Goal: Information Seeking & Learning: Learn about a topic

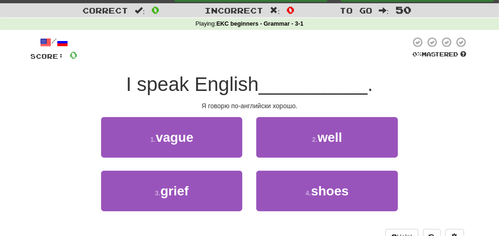
scroll to position [47, 0]
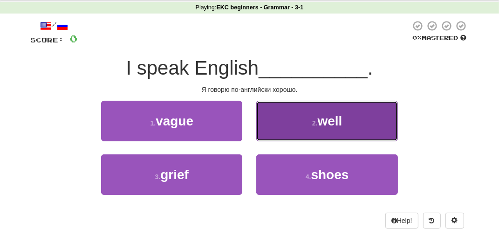
click at [300, 112] on button "2 . well" at bounding box center [326, 121] width 141 height 41
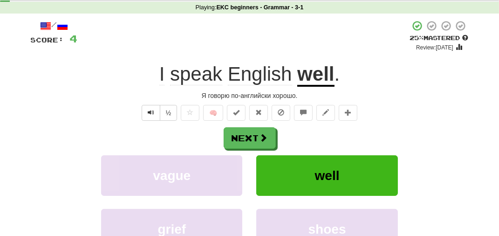
click at [291, 123] on div "/ Score: 4 + 4 25 % Mastered Review: [DATE] I speak English well . Я говорю по-…" at bounding box center [250, 158] width 438 height 277
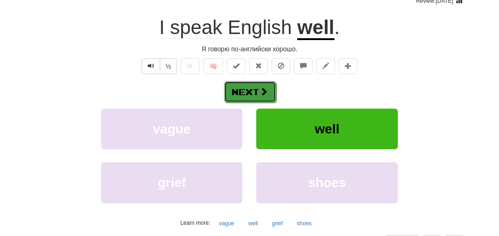
click at [258, 90] on button "Next" at bounding box center [250, 91] width 52 height 21
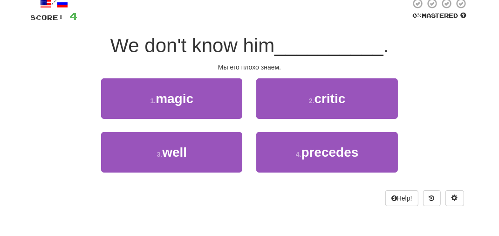
scroll to position [47, 0]
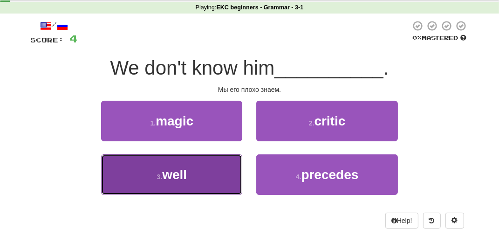
click at [207, 169] on button "3 . well" at bounding box center [171, 174] width 141 height 41
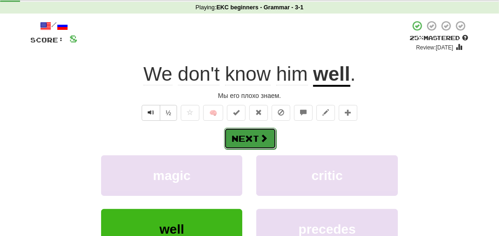
click at [249, 141] on button "Next" at bounding box center [250, 138] width 52 height 21
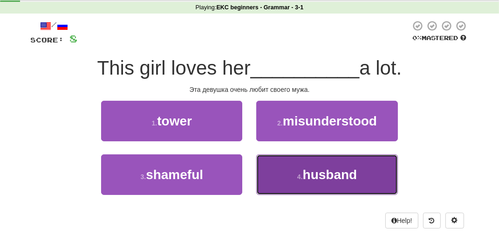
click at [277, 163] on button "4 . husband" at bounding box center [326, 174] width 141 height 41
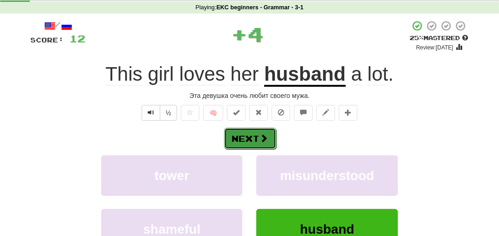
click at [263, 146] on button "Next" at bounding box center [250, 138] width 52 height 21
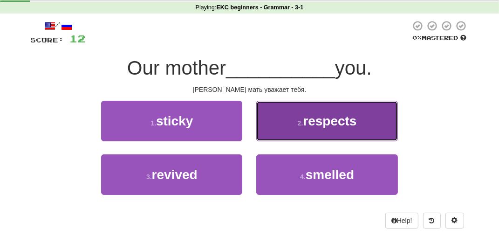
click at [287, 133] on button "2 . respects" at bounding box center [326, 121] width 141 height 41
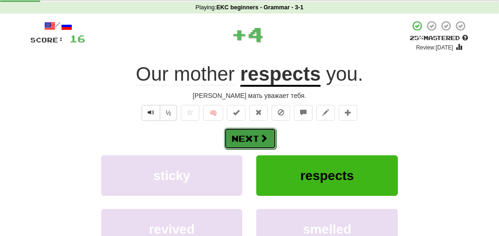
click at [255, 146] on button "Next" at bounding box center [250, 138] width 52 height 21
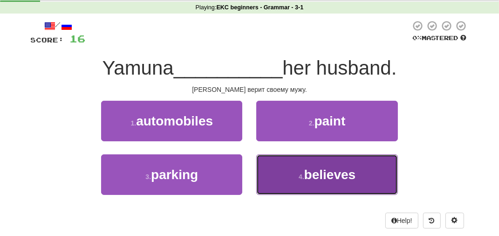
click at [281, 174] on button "4 . believes" at bounding box center [326, 174] width 141 height 41
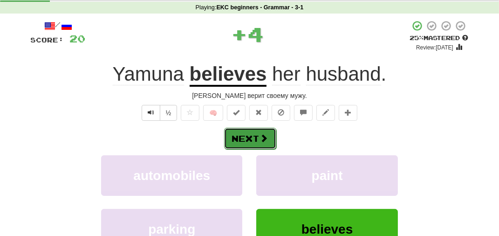
click at [257, 143] on button "Next" at bounding box center [250, 138] width 52 height 21
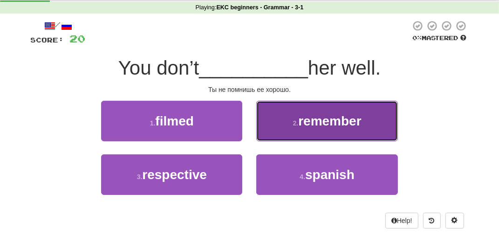
click at [291, 137] on button "2 . remember" at bounding box center [326, 121] width 141 height 41
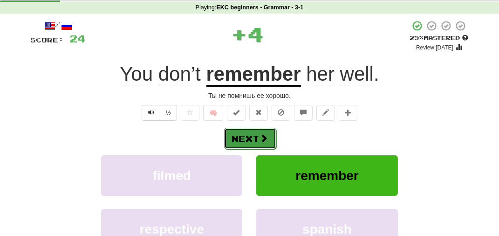
click at [265, 141] on span at bounding box center [264, 138] width 8 height 8
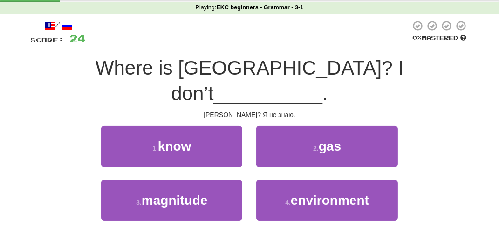
click at [213, 141] on div "1 . know" at bounding box center [171, 153] width 155 height 54
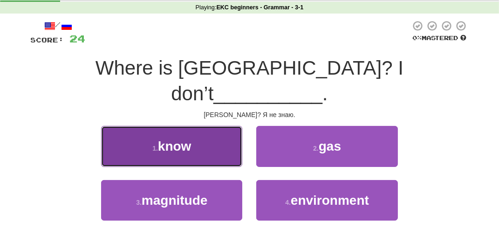
click at [195, 126] on button "1 . know" at bounding box center [171, 146] width 141 height 41
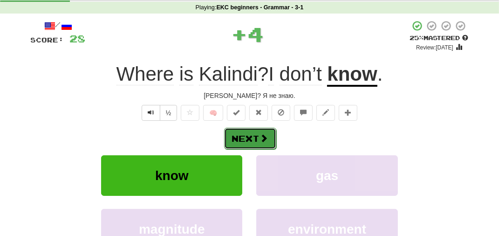
click at [234, 133] on button "Next" at bounding box center [250, 138] width 52 height 21
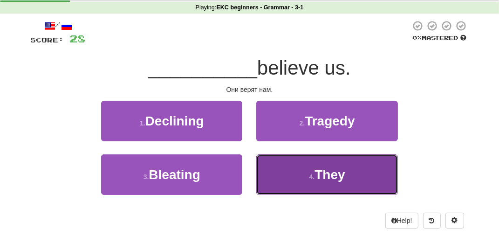
click at [275, 163] on button "4 . They" at bounding box center [326, 174] width 141 height 41
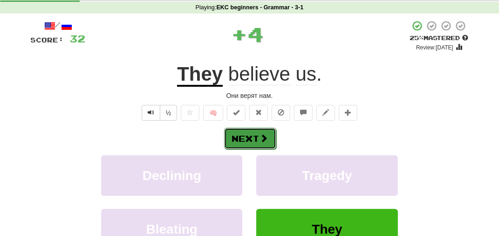
click at [264, 144] on button "Next" at bounding box center [250, 138] width 52 height 21
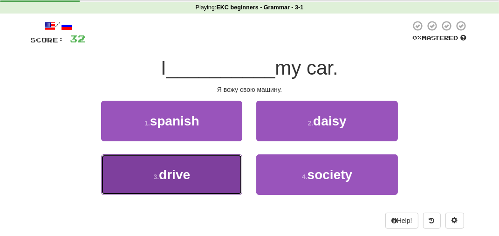
click at [205, 182] on button "3 . drive" at bounding box center [171, 174] width 141 height 41
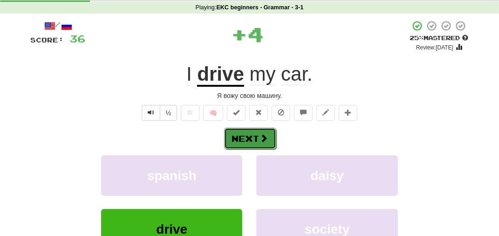
click at [242, 137] on button "Next" at bounding box center [250, 138] width 52 height 21
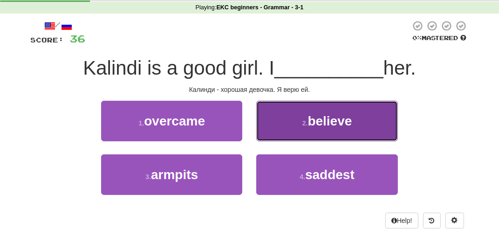
click at [288, 135] on button "2 . believe" at bounding box center [326, 121] width 141 height 41
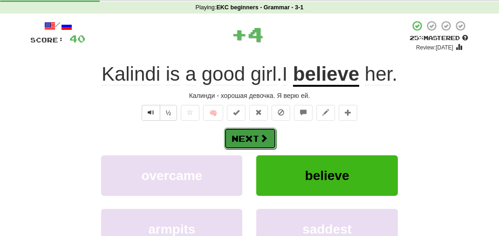
click at [256, 144] on button "Next" at bounding box center [250, 138] width 52 height 21
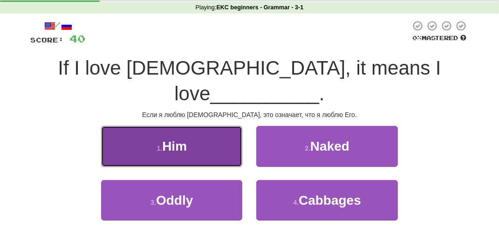
click at [213, 126] on button "1 . Him" at bounding box center [171, 146] width 141 height 41
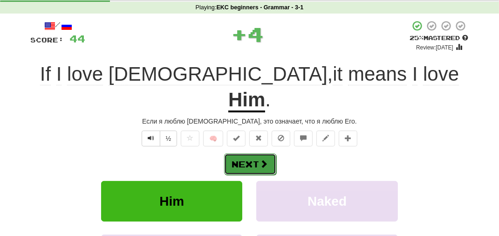
click at [255, 153] on button "Next" at bounding box center [250, 163] width 52 height 21
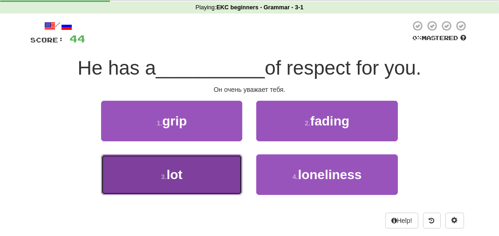
click at [208, 172] on button "3 . lot" at bounding box center [171, 174] width 141 height 41
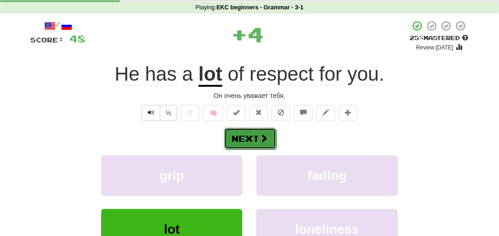
click at [241, 144] on button "Next" at bounding box center [250, 138] width 52 height 21
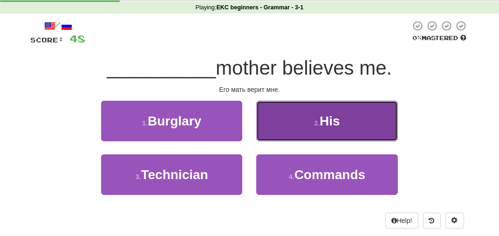
click at [291, 133] on button "2 . His" at bounding box center [326, 121] width 141 height 41
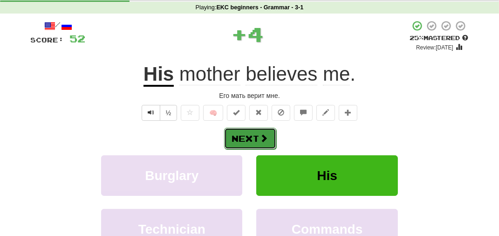
click at [261, 141] on span at bounding box center [264, 138] width 8 height 8
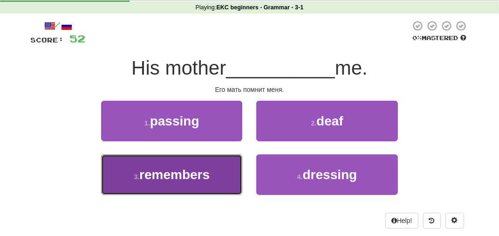
click at [211, 173] on button "3 . remembers" at bounding box center [171, 174] width 141 height 41
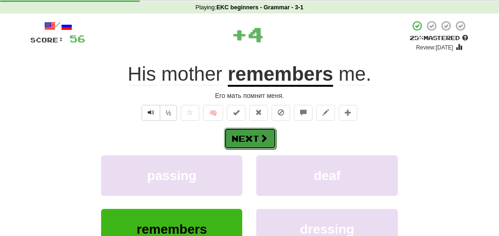
click at [255, 137] on button "Next" at bounding box center [250, 138] width 52 height 21
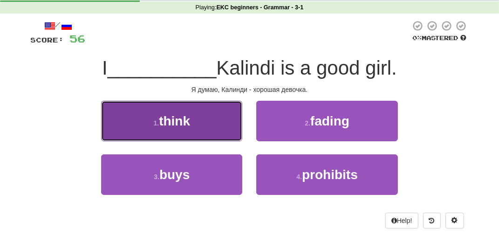
click at [237, 138] on button "1 . think" at bounding box center [171, 121] width 141 height 41
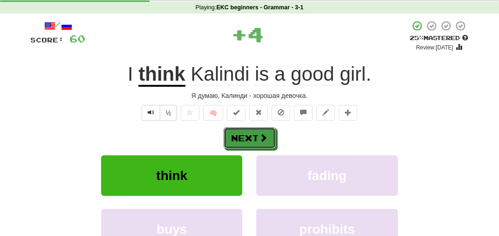
click at [237, 138] on button "Next" at bounding box center [250, 137] width 52 height 21
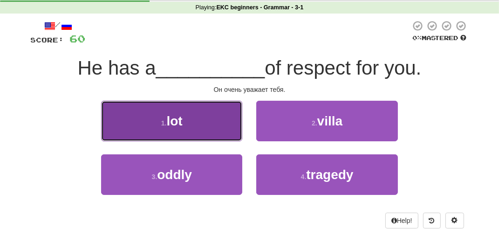
click at [237, 137] on button "1 . lot" at bounding box center [171, 121] width 141 height 41
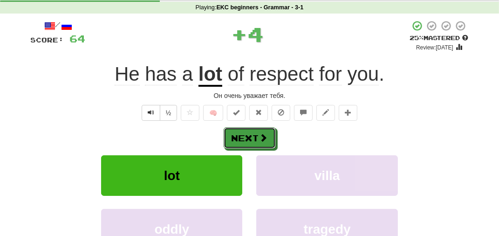
click at [237, 137] on button "Next" at bounding box center [250, 137] width 52 height 21
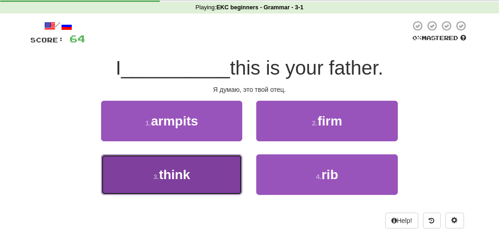
click at [207, 172] on button "3 . think" at bounding box center [171, 174] width 141 height 41
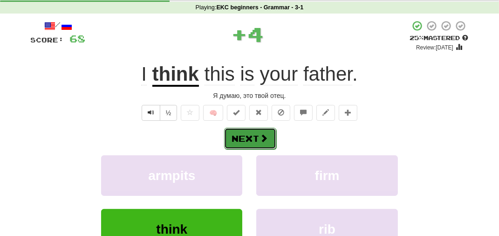
click at [234, 135] on button "Next" at bounding box center [250, 138] width 52 height 21
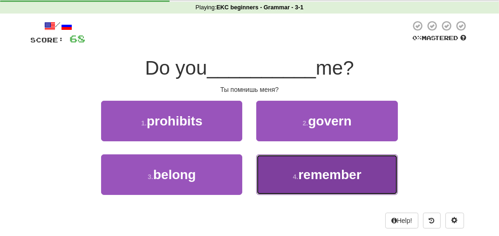
click at [275, 175] on button "4 . remember" at bounding box center [326, 174] width 141 height 41
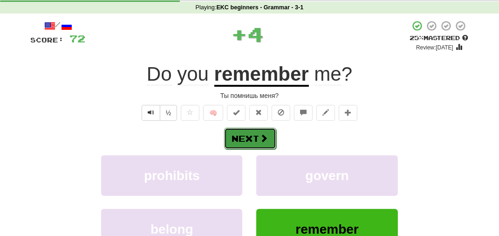
click at [255, 143] on button "Next" at bounding box center [250, 138] width 52 height 21
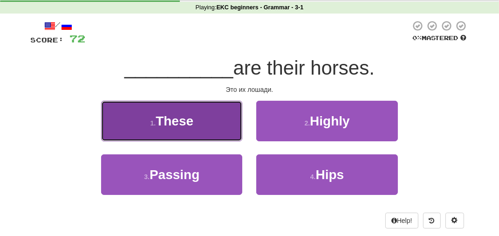
click at [220, 133] on button "1 . These" at bounding box center [171, 121] width 141 height 41
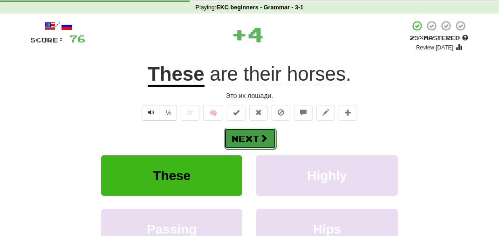
click at [241, 135] on button "Next" at bounding box center [250, 138] width 52 height 21
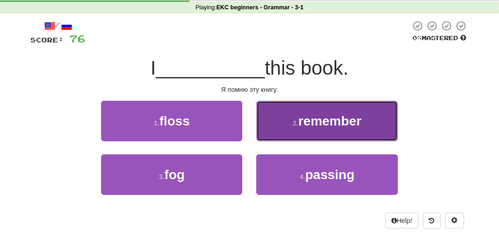
click at [279, 135] on button "2 . remember" at bounding box center [326, 121] width 141 height 41
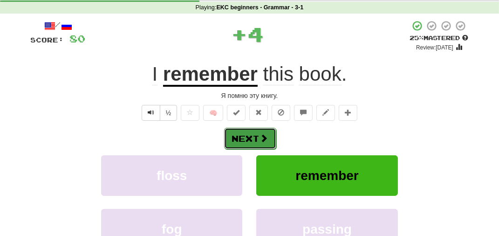
click at [261, 144] on button "Next" at bounding box center [250, 138] width 52 height 21
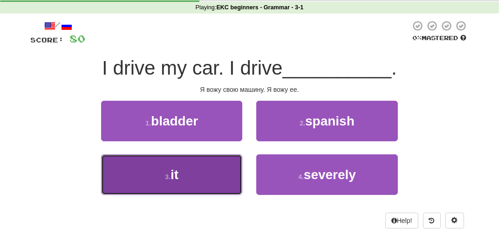
click at [212, 174] on button "3 . it" at bounding box center [171, 174] width 141 height 41
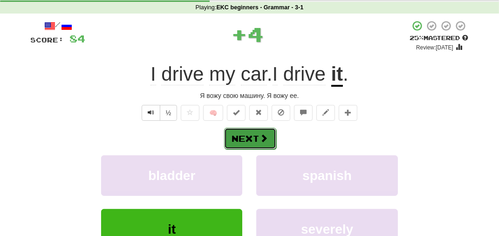
click at [242, 135] on button "Next" at bounding box center [250, 138] width 52 height 21
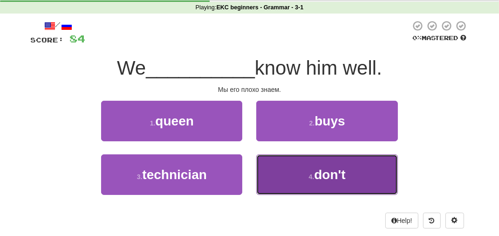
click at [300, 181] on button "4 . don't" at bounding box center [326, 174] width 141 height 41
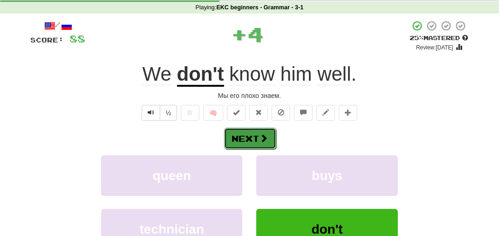
click at [268, 138] on button "Next" at bounding box center [250, 138] width 52 height 21
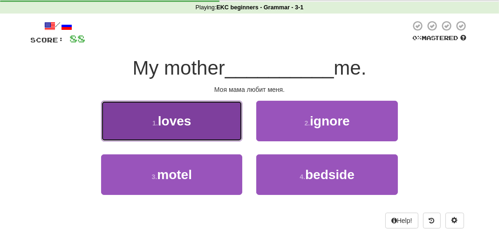
click at [212, 137] on button "1 . loves" at bounding box center [171, 121] width 141 height 41
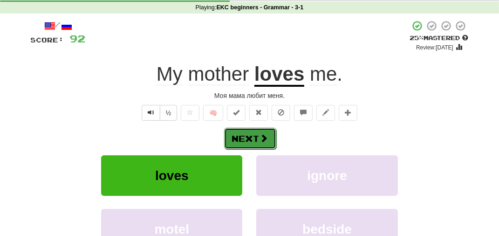
click at [240, 133] on button "Next" at bounding box center [250, 138] width 52 height 21
